Goal: Information Seeking & Learning: Find specific fact

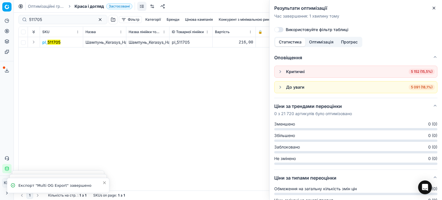
click at [434, 9] on icon "button" at bounding box center [433, 8] width 5 height 5
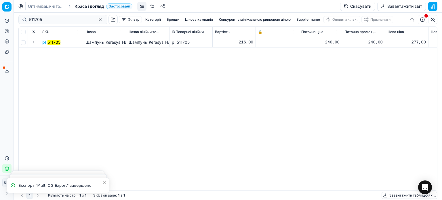
drag, startPoint x: 41, startPoint y: 23, endPoint x: 16, endPoint y: 22, distance: 25.6
click at [16, 22] on div "511705 Фільтр Категорії [PERSON_NAME] кампанія Конкурент з мінімальною ринковою…" at bounding box center [228, 106] width 428 height 187
drag, startPoint x: 40, startPoint y: 19, endPoint x: 0, endPoint y: 19, distance: 40.0
click at [0, 19] on div "Pricing platform Аналітика Цінова оптимізація Асортимент продукції Шаблони Серв…" at bounding box center [221, 100] width 442 height 200
paste input "34551"
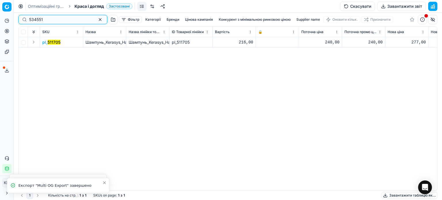
type input "534551"
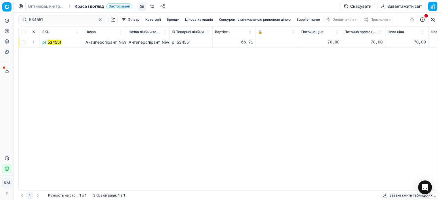
click at [59, 43] on mark "534551" at bounding box center [54, 42] width 14 height 5
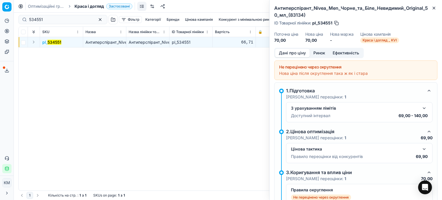
click at [320, 53] on button "Ринок" at bounding box center [319, 53] width 19 height 8
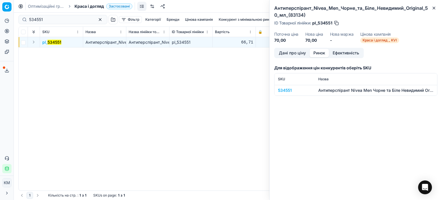
click at [293, 89] on div "534551" at bounding box center [294, 90] width 33 height 6
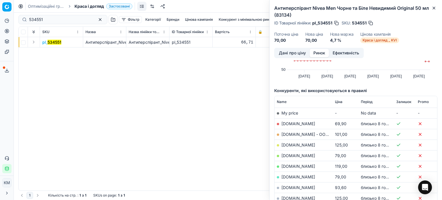
scroll to position [18, 0]
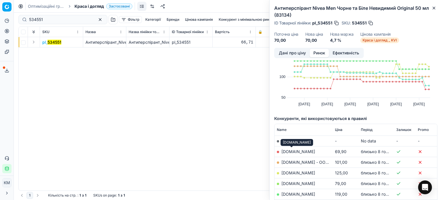
click at [295, 152] on link "[DOMAIN_NAME]" at bounding box center [298, 151] width 34 height 5
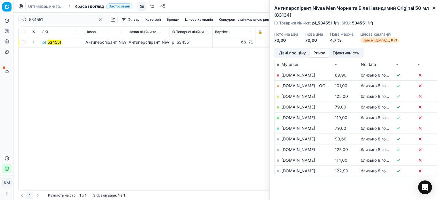
scroll to position [105, 0]
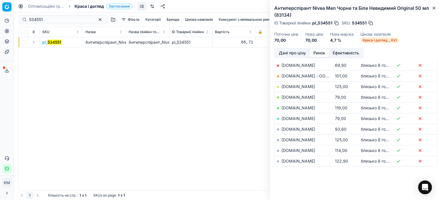
click at [294, 97] on link "[DOMAIN_NAME]" at bounding box center [298, 97] width 34 height 5
click at [434, 8] on icon "button" at bounding box center [433, 8] width 5 height 5
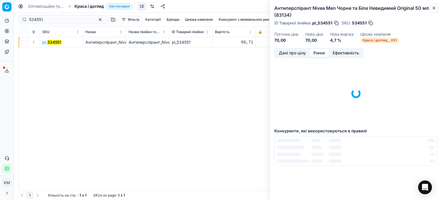
scroll to position [8, 0]
